Goal: Information Seeking & Learning: Find contact information

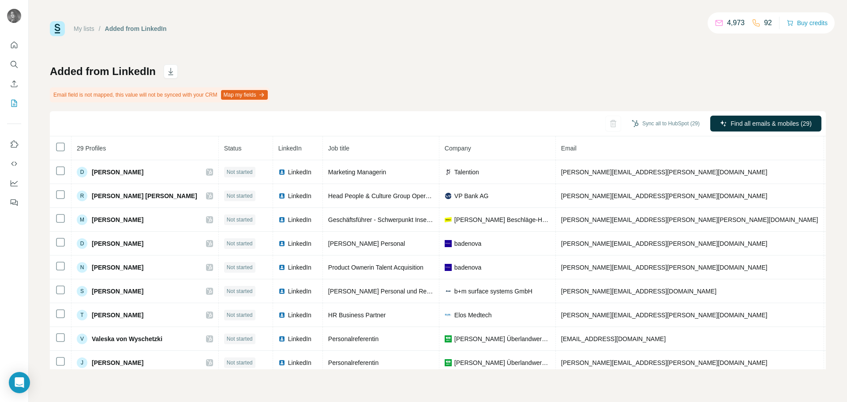
drag, startPoint x: 770, startPoint y: 124, endPoint x: 389, endPoint y: 51, distance: 387.5
click at [389, 51] on div "My lists / Added from LinkedIn 4,973 92 Buy credits Added from LinkedIn Email f…" at bounding box center [438, 195] width 776 height 348
click at [390, 51] on div "My lists / Added from LinkedIn 4,973 92 Buy credits Added from LinkedIn Email f…" at bounding box center [438, 195] width 776 height 348
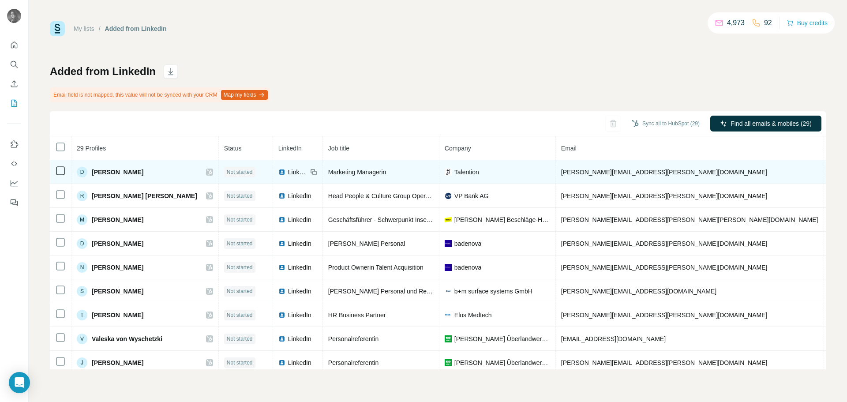
click at [110, 174] on span "[PERSON_NAME]" at bounding box center [118, 172] width 52 height 9
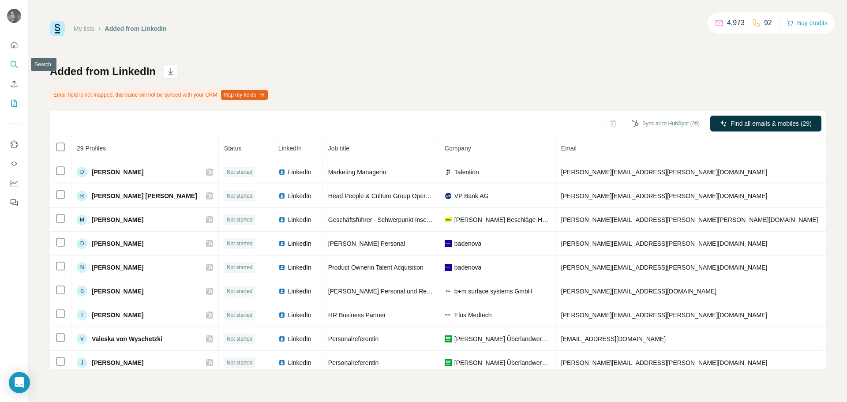
click at [13, 66] on icon "Search" at bounding box center [14, 64] width 6 height 6
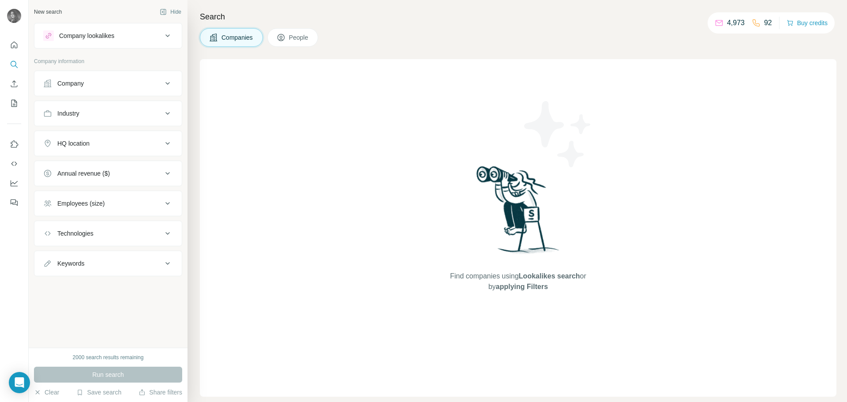
click at [296, 35] on span "People" at bounding box center [299, 37] width 20 height 9
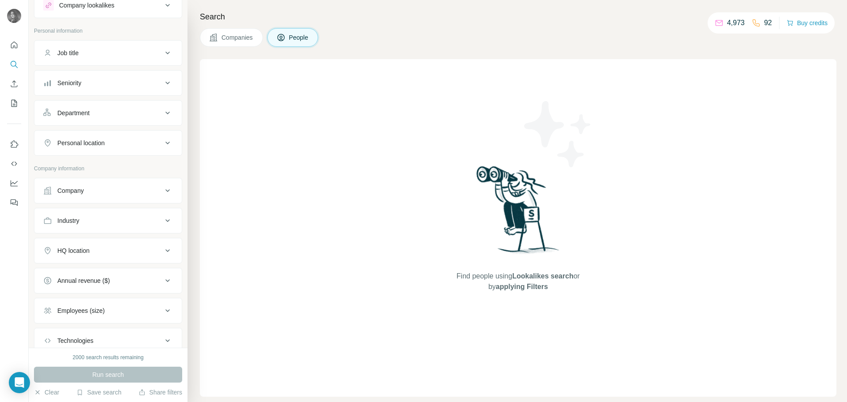
scroll to position [44, 0]
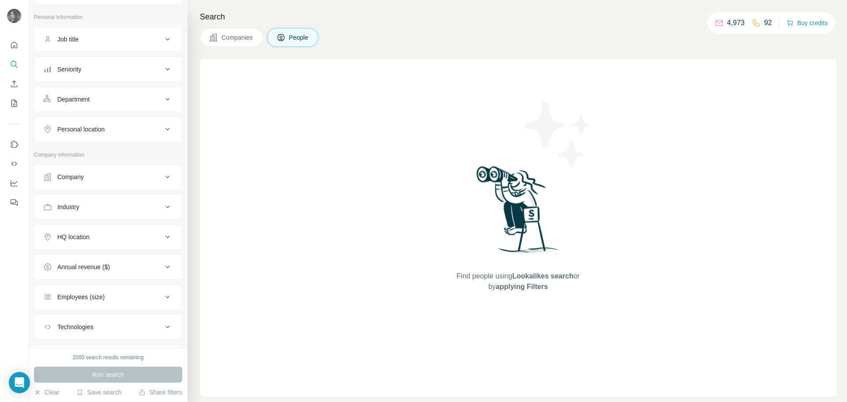
click at [107, 39] on div "Job title" at bounding box center [102, 39] width 119 height 9
click at [133, 184] on button "Company" at bounding box center [107, 176] width 147 height 21
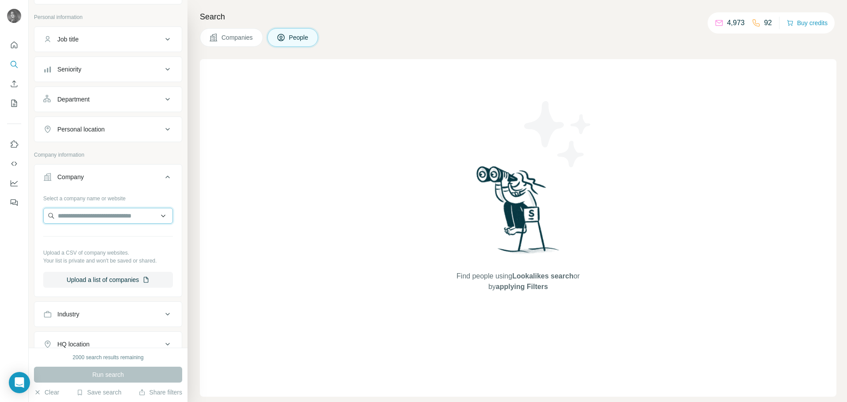
click at [101, 219] on input "text" at bounding box center [108, 216] width 130 height 16
type input "*********"
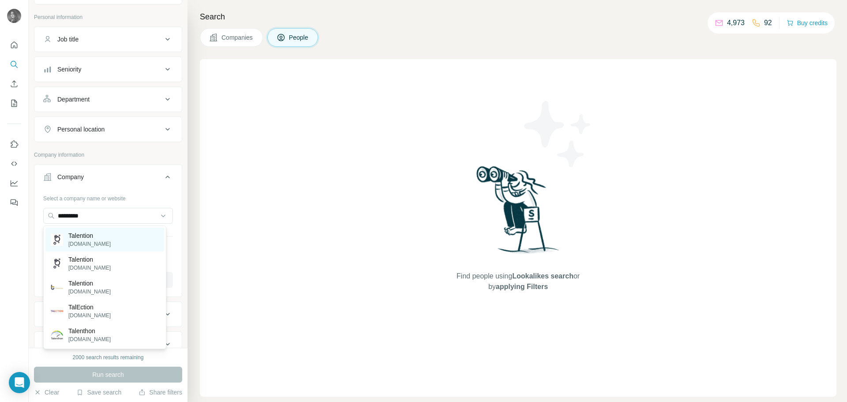
click at [115, 247] on div "Talention [DOMAIN_NAME]" at bounding box center [104, 240] width 119 height 24
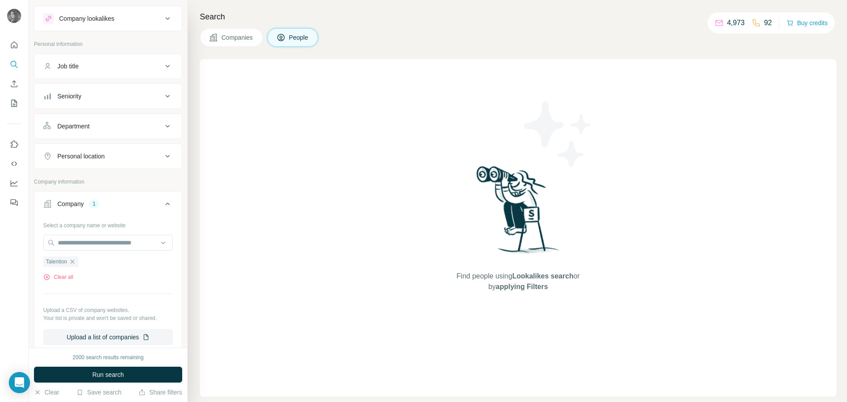
scroll to position [8, 0]
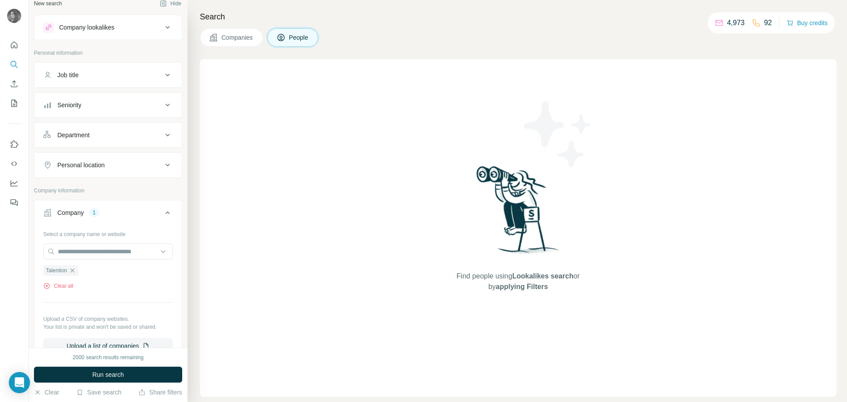
click at [120, 132] on div "Department" at bounding box center [102, 135] width 119 height 9
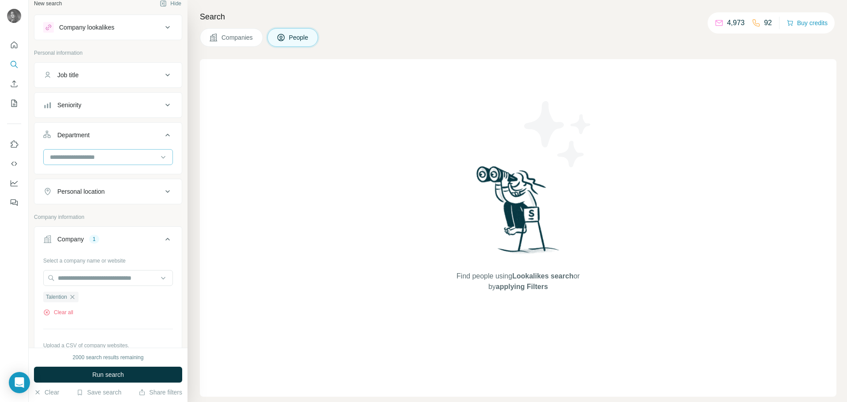
click at [127, 160] on input at bounding box center [103, 157] width 109 height 10
click at [108, 205] on p "Marketing and Advertising" at bounding box center [86, 207] width 71 height 9
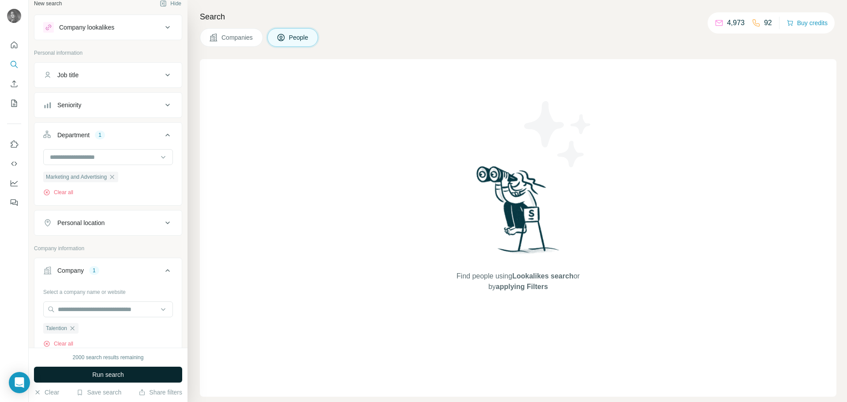
click at [106, 376] on span "Run search" at bounding box center [108, 374] width 32 height 9
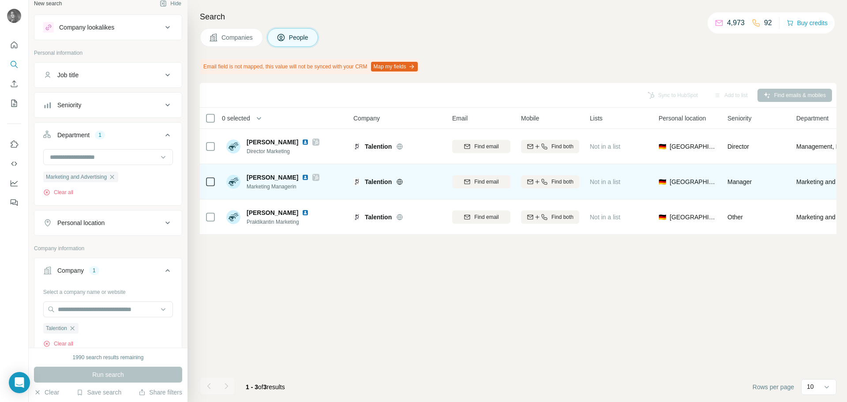
drag, startPoint x: 544, startPoint y: 181, endPoint x: 631, endPoint y: 194, distance: 87.9
click at [0, 0] on tr "[PERSON_NAME] Marketing Managerin Talention Find email Find both Not in a list …" at bounding box center [0, 0] width 0 height 0
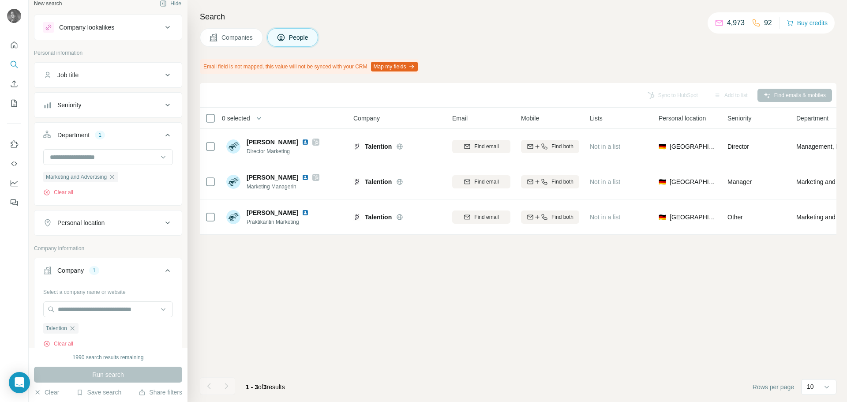
click at [752, 26] on icon at bounding box center [756, 23] width 9 height 9
click at [394, 64] on button "Map my fields" at bounding box center [394, 67] width 47 height 10
